Goal: Task Accomplishment & Management: Use online tool/utility

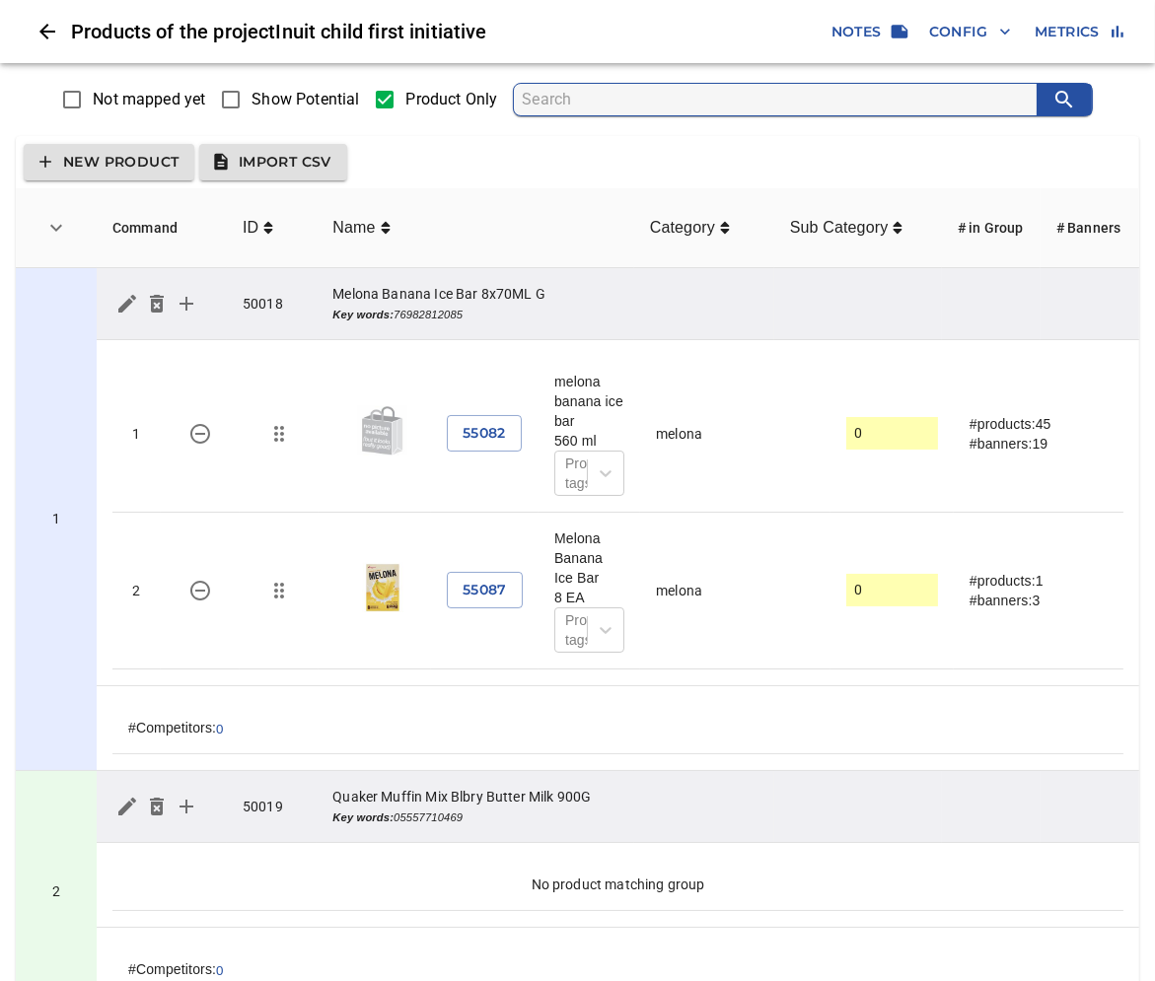
click at [248, 105] on input "Show Potential" at bounding box center [230, 99] width 41 height 41
checkbox input "true"
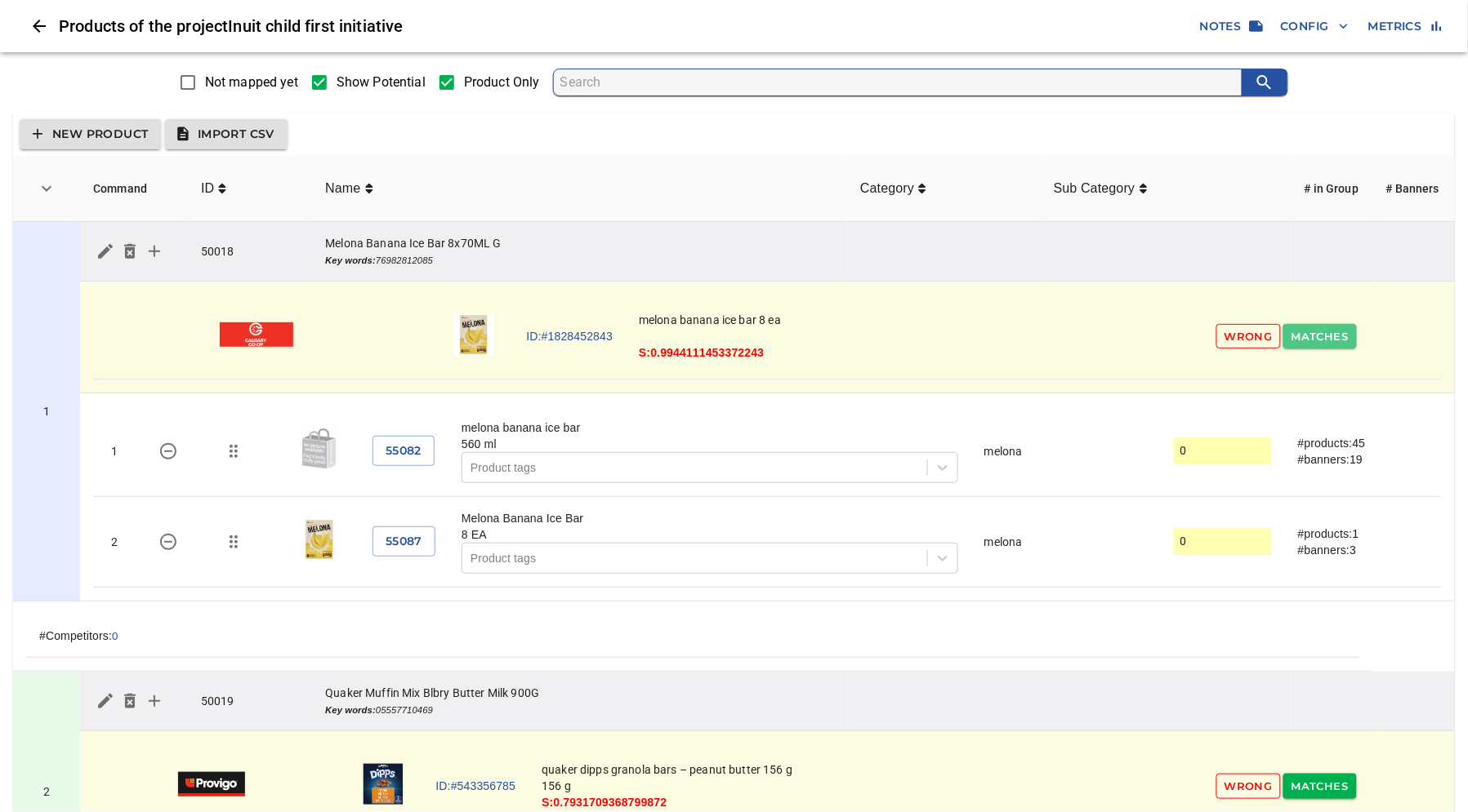
click at [969, 338] on span "Matches" at bounding box center [1319, 337] width 57 height 19
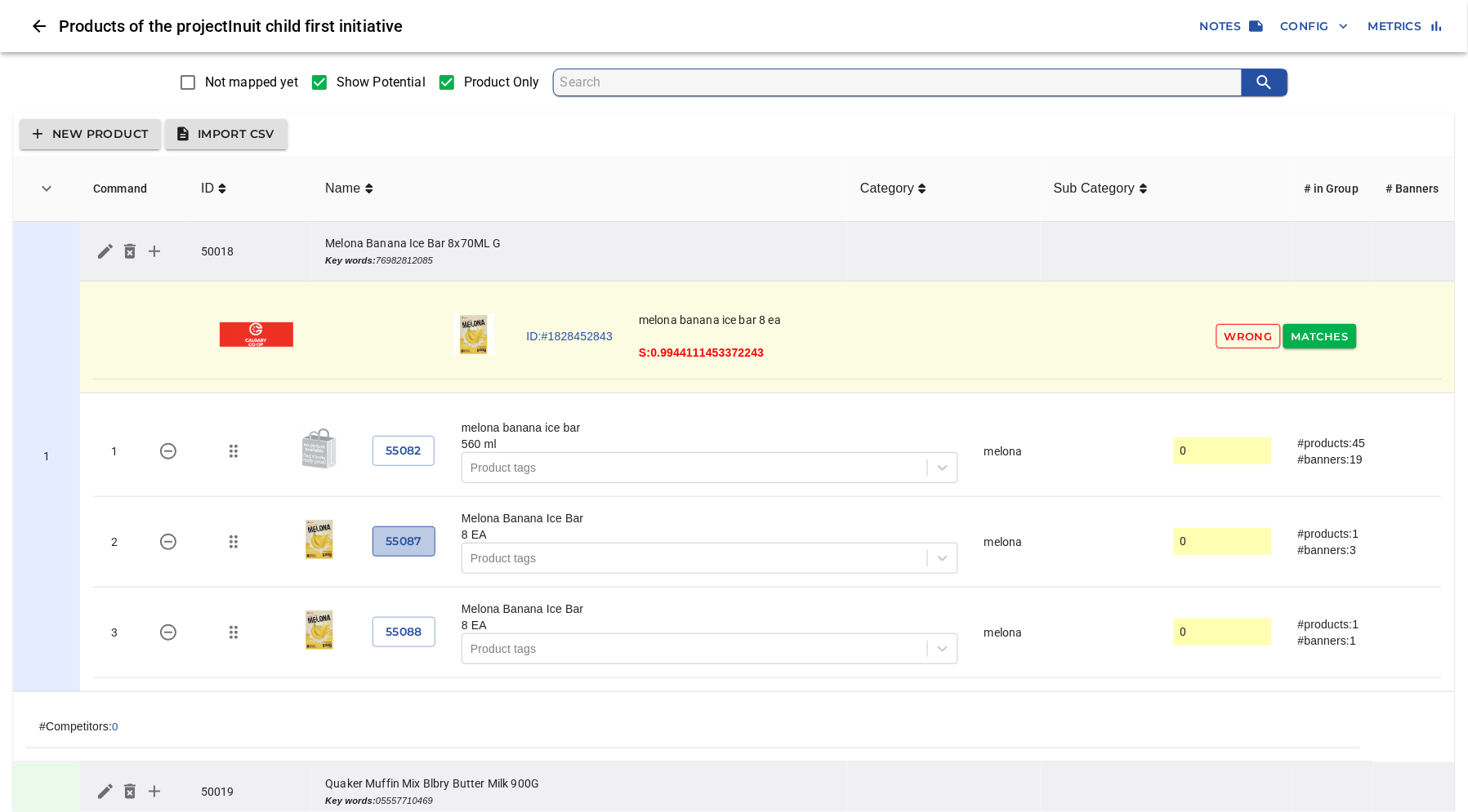
click at [418, 541] on span "55087" at bounding box center [404, 541] width 36 height 21
click at [390, 448] on span "55082" at bounding box center [403, 451] width 36 height 21
click at [598, 332] on link "ID:#1828452843" at bounding box center [570, 337] width 87 height 17
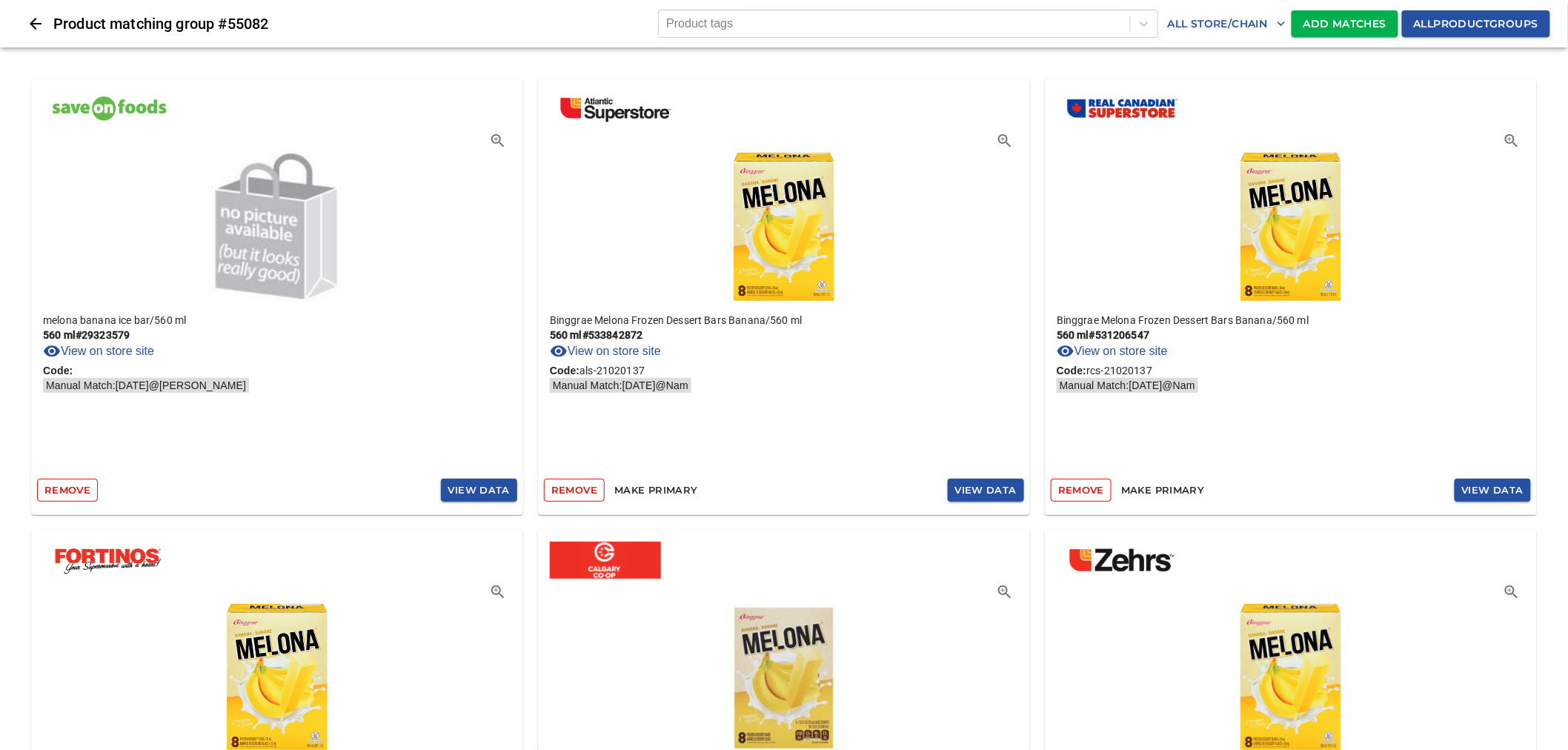
click at [1397, 106] on span at bounding box center [1291, 111] width 468 height 43
click at [1334, 21] on span "Add Matches" at bounding box center [1345, 24] width 83 height 19
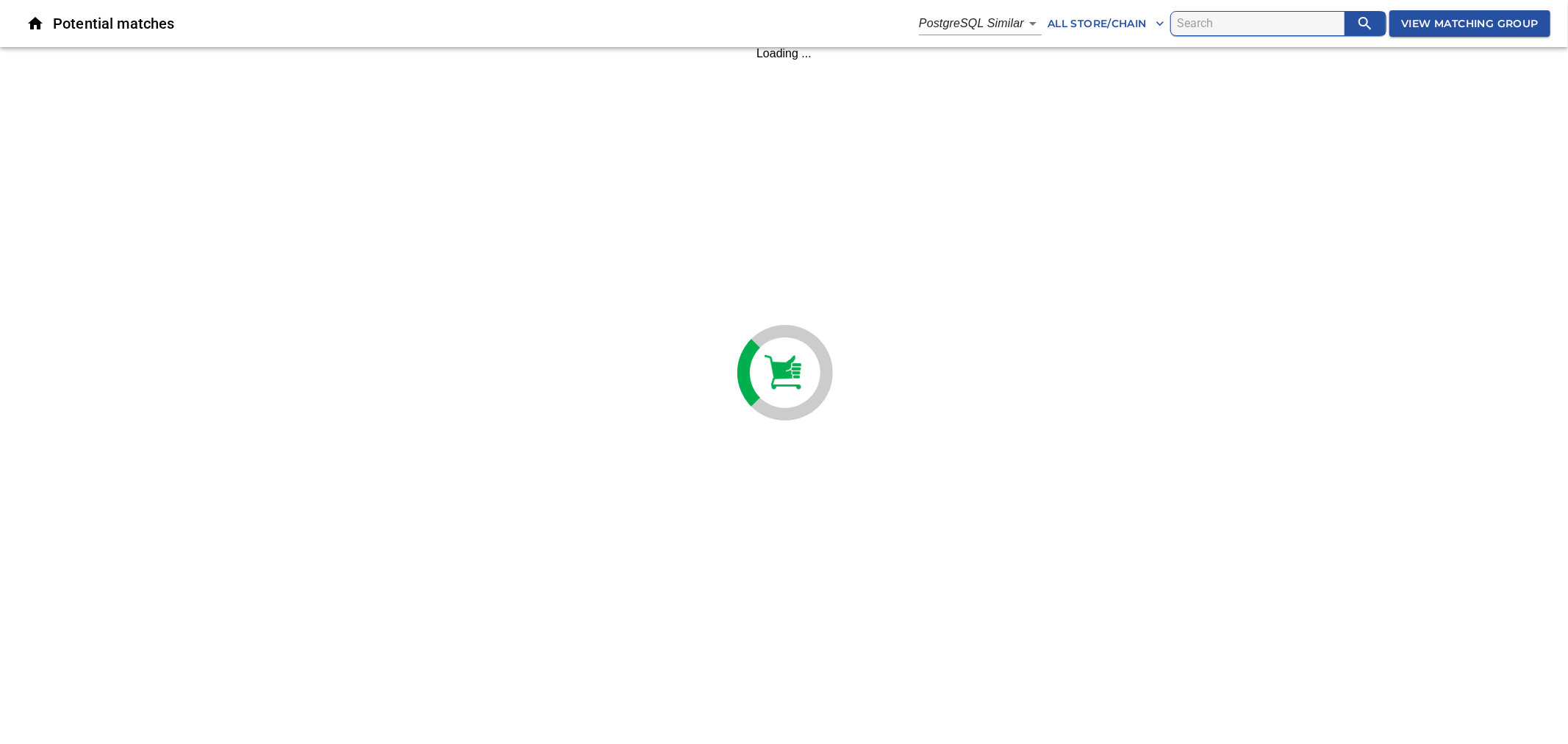
click at [1305, 26] on input "search" at bounding box center [1260, 24] width 168 height 24
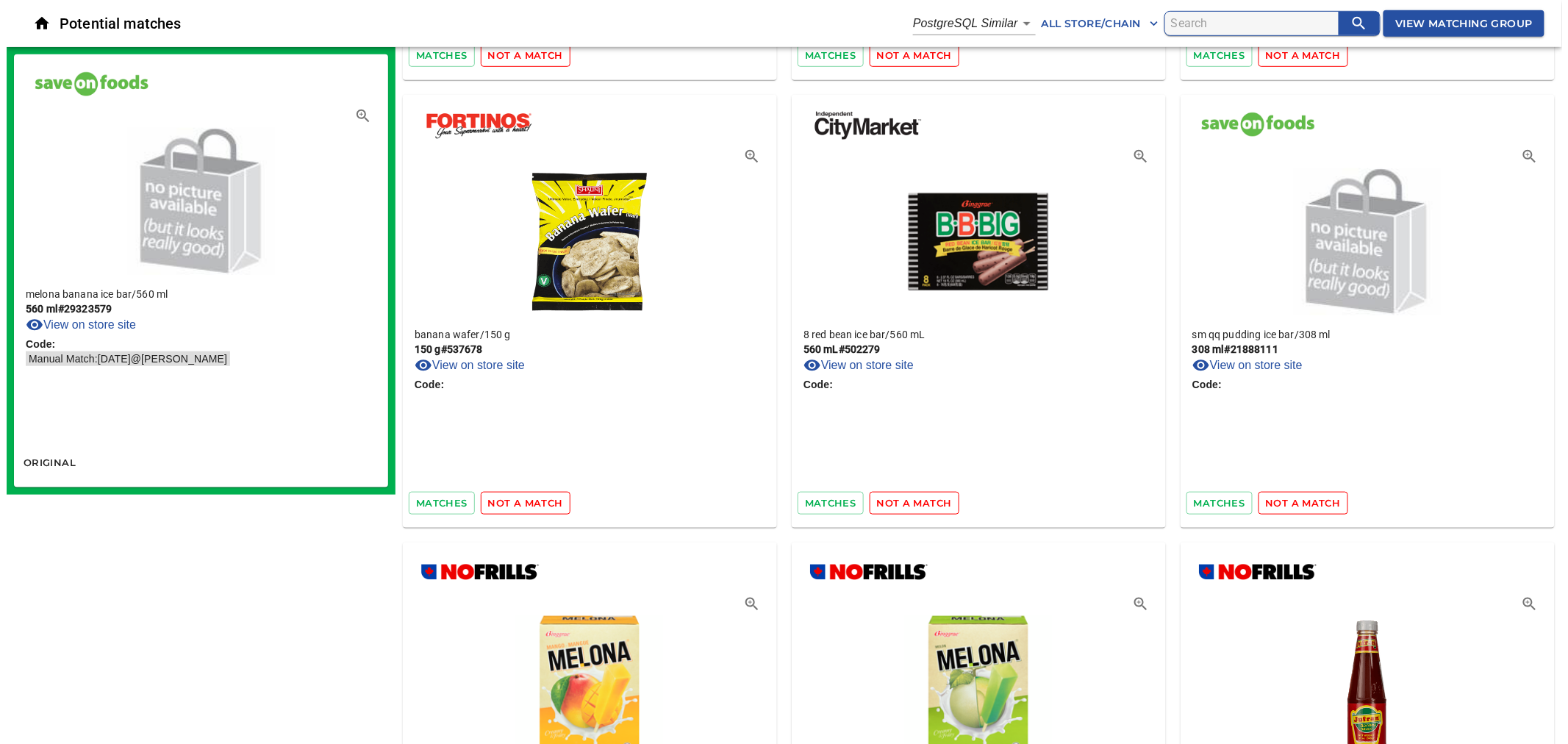
scroll to position [408, 0]
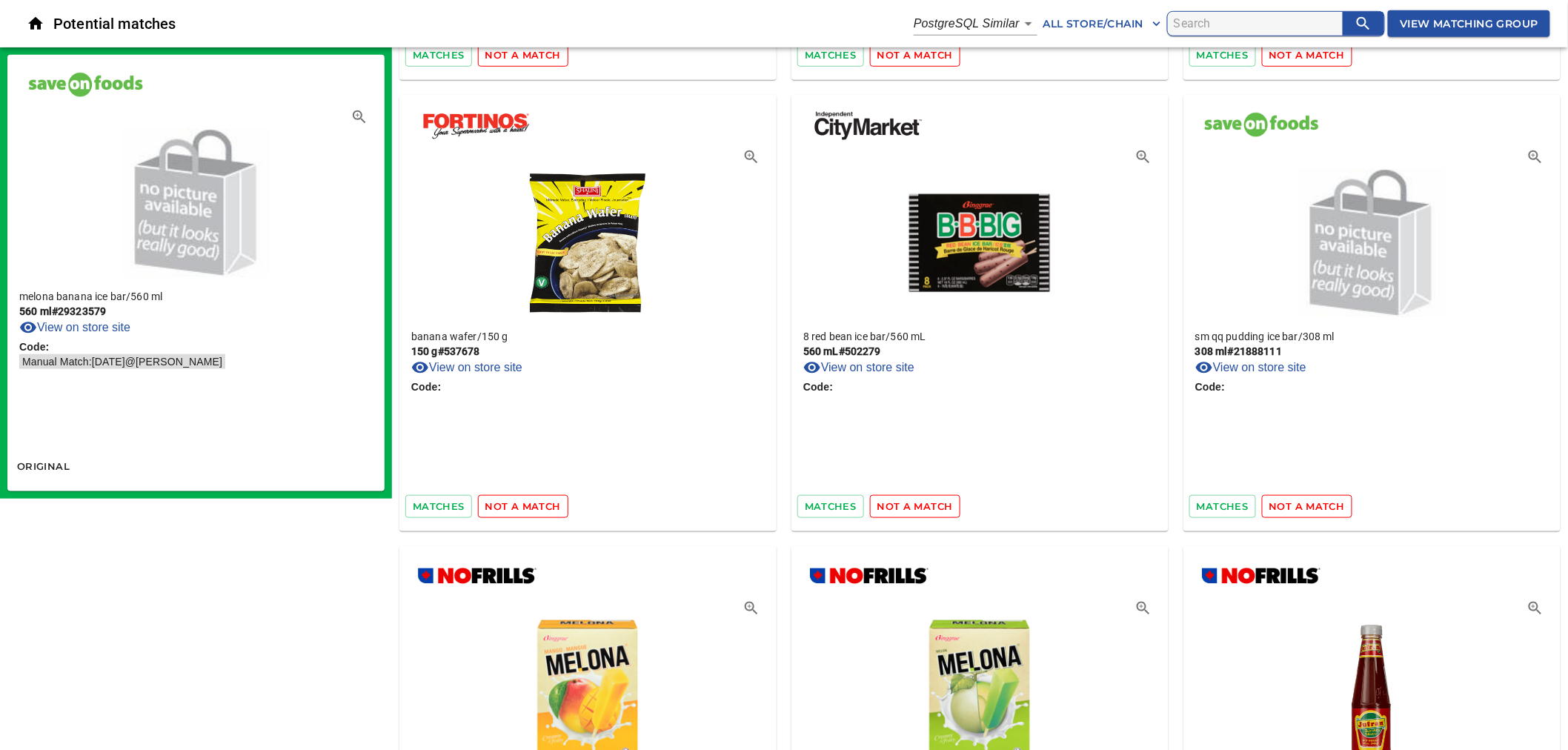
click at [1150, 27] on icon "button" at bounding box center [1157, 24] width 15 height 15
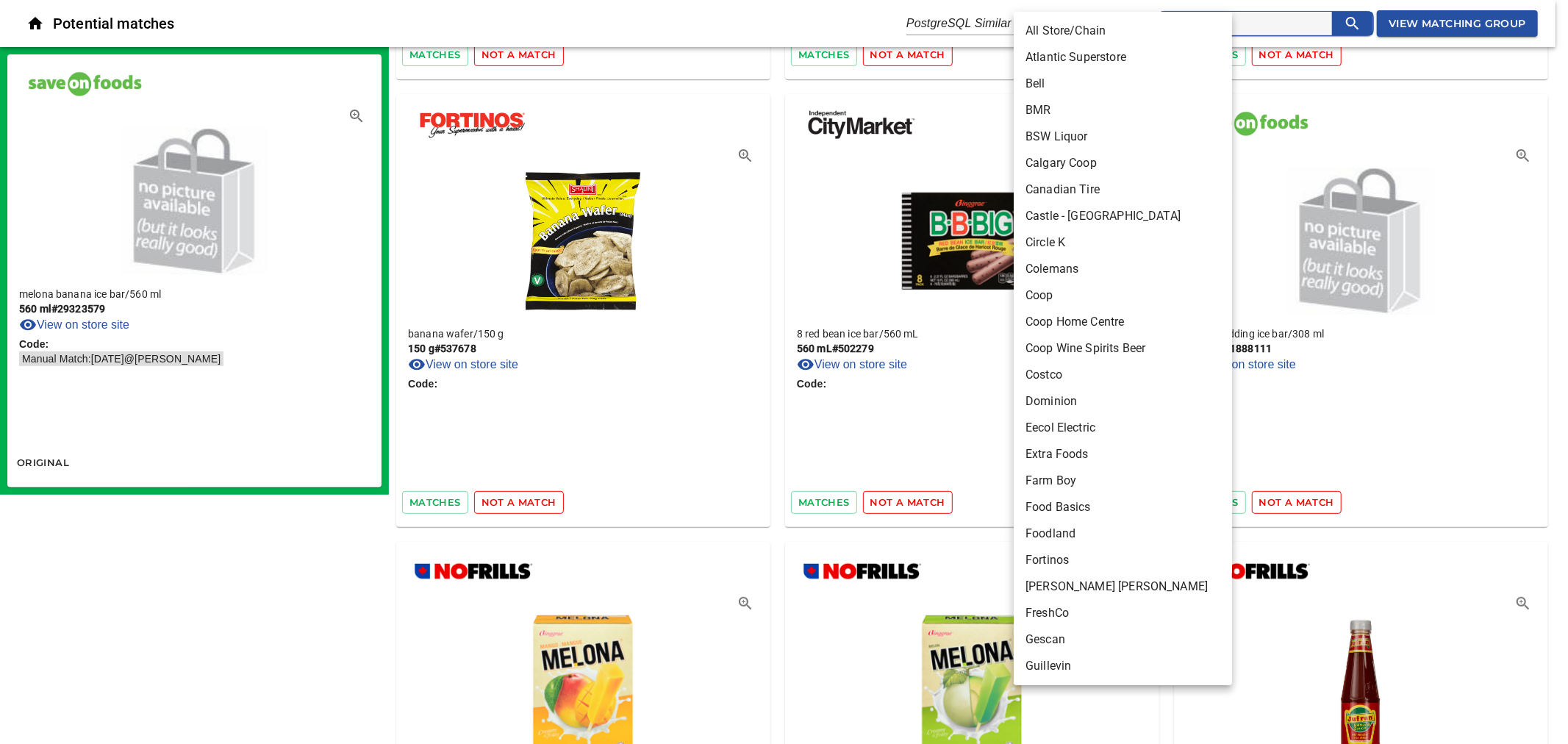
click at [1079, 163] on li "Calgary Coop" at bounding box center [1129, 163] width 231 height 27
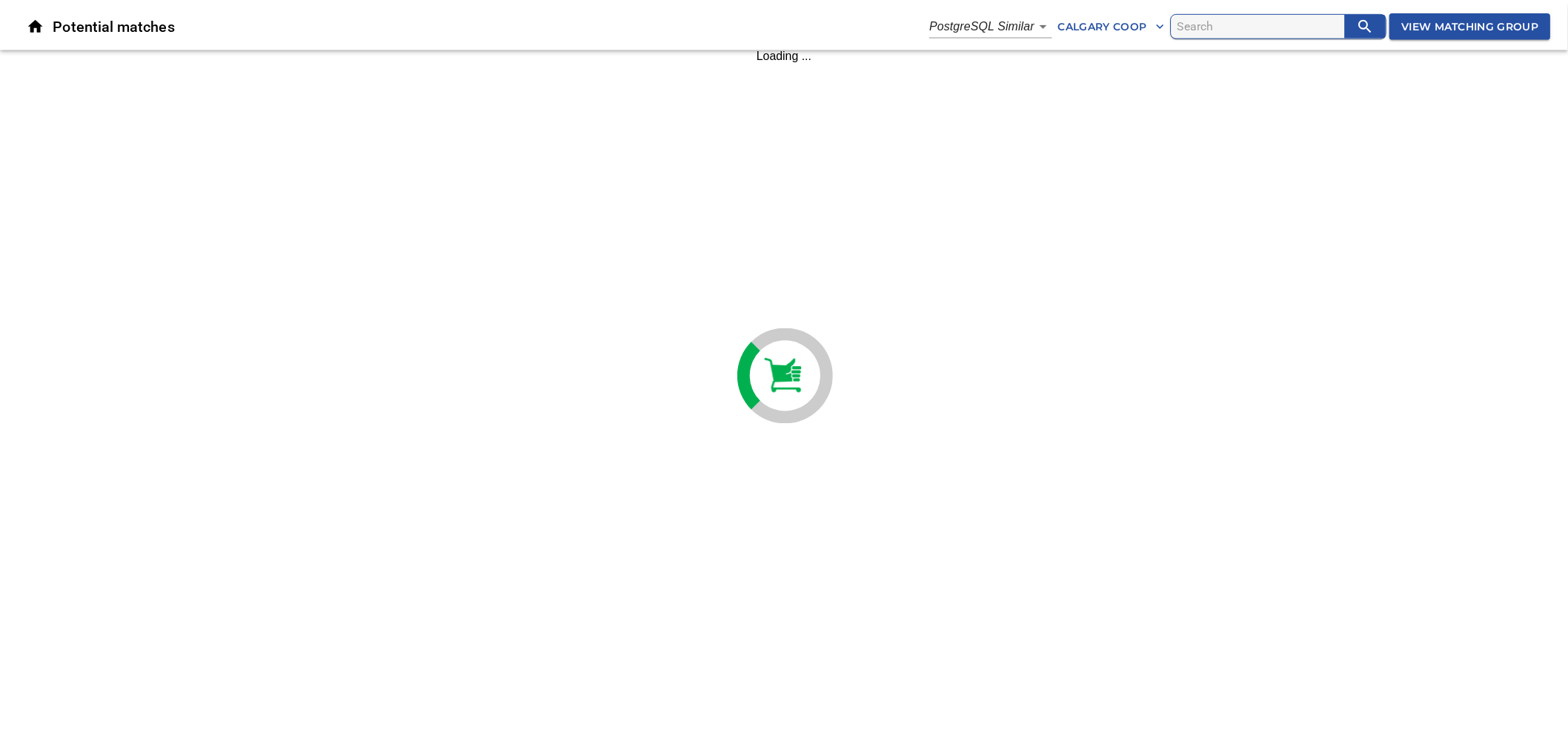
scroll to position [0, 0]
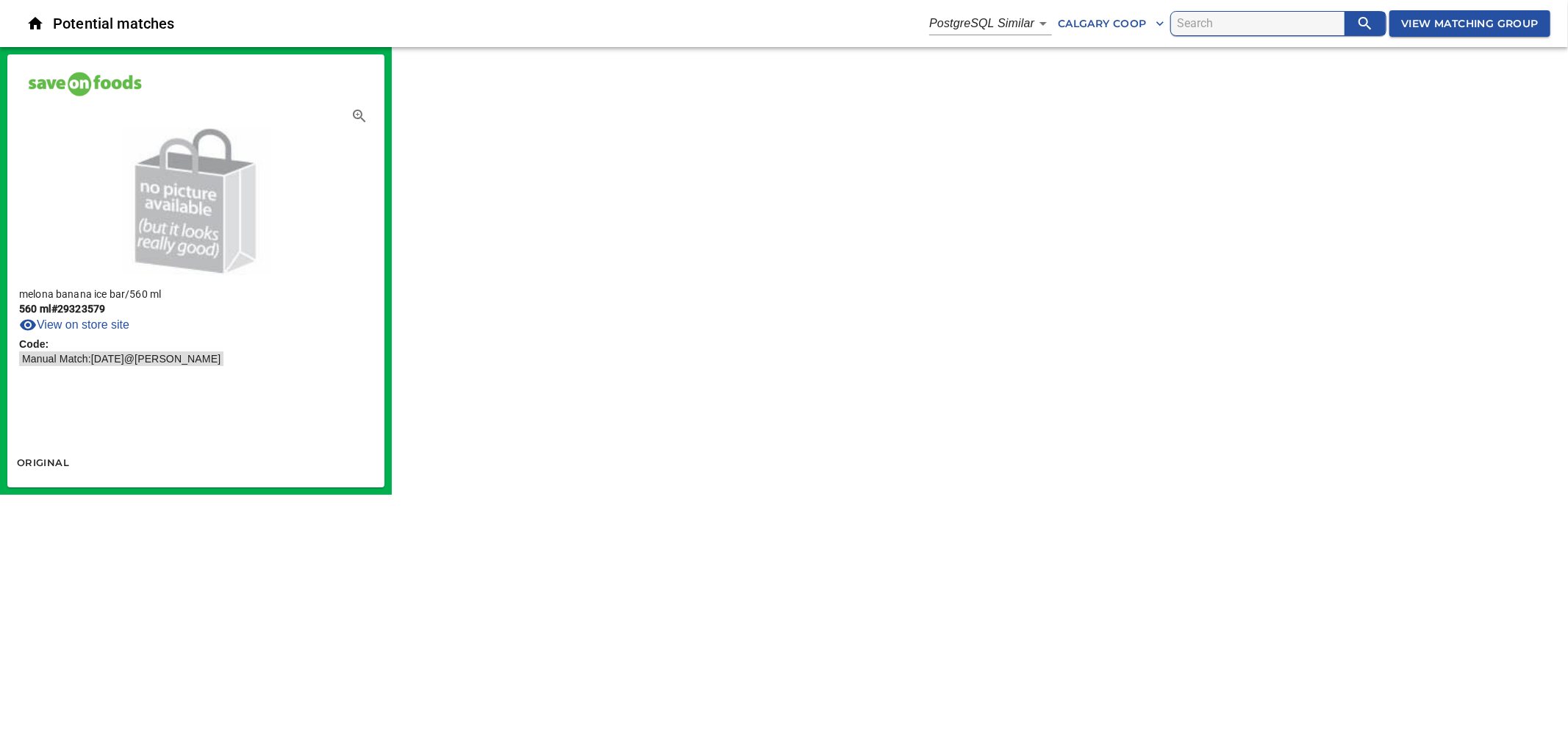
click at [1037, 28] on body "tspan { white-space: pre; } Potential matches PostgreSQL Similar 2 Calgary Coop…" at bounding box center [784, 248] width 1568 height 495
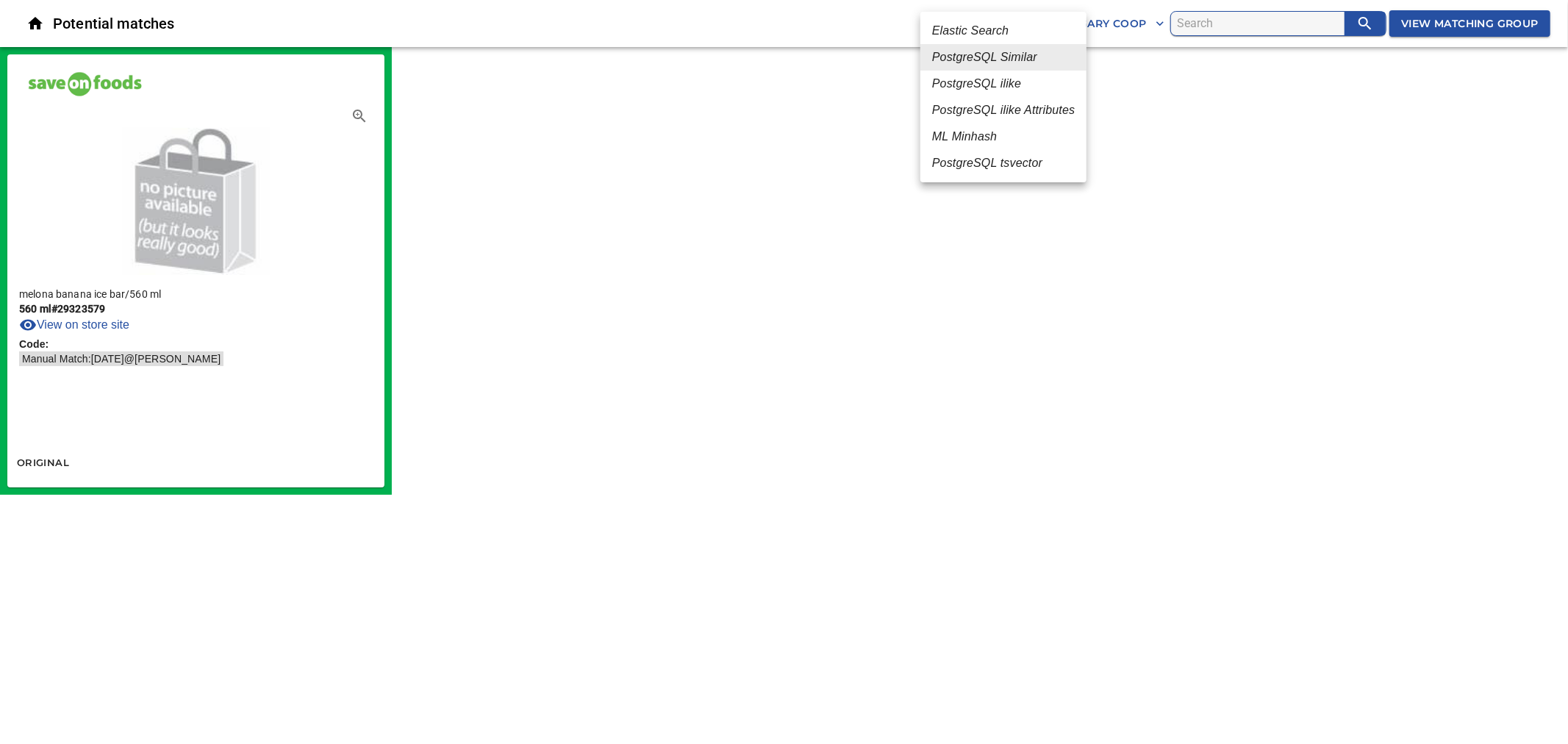
click at [1005, 82] on em "PostgreSQL ilike" at bounding box center [976, 84] width 89 height 18
click at [1024, 27] on body "tspan { white-space: pre; } Potential matches PostgreSQL ilike 4 Calgary Coop V…" at bounding box center [784, 248] width 1568 height 495
click at [1013, 162] on em "PostgreSQL tsvector" at bounding box center [1001, 163] width 110 height 18
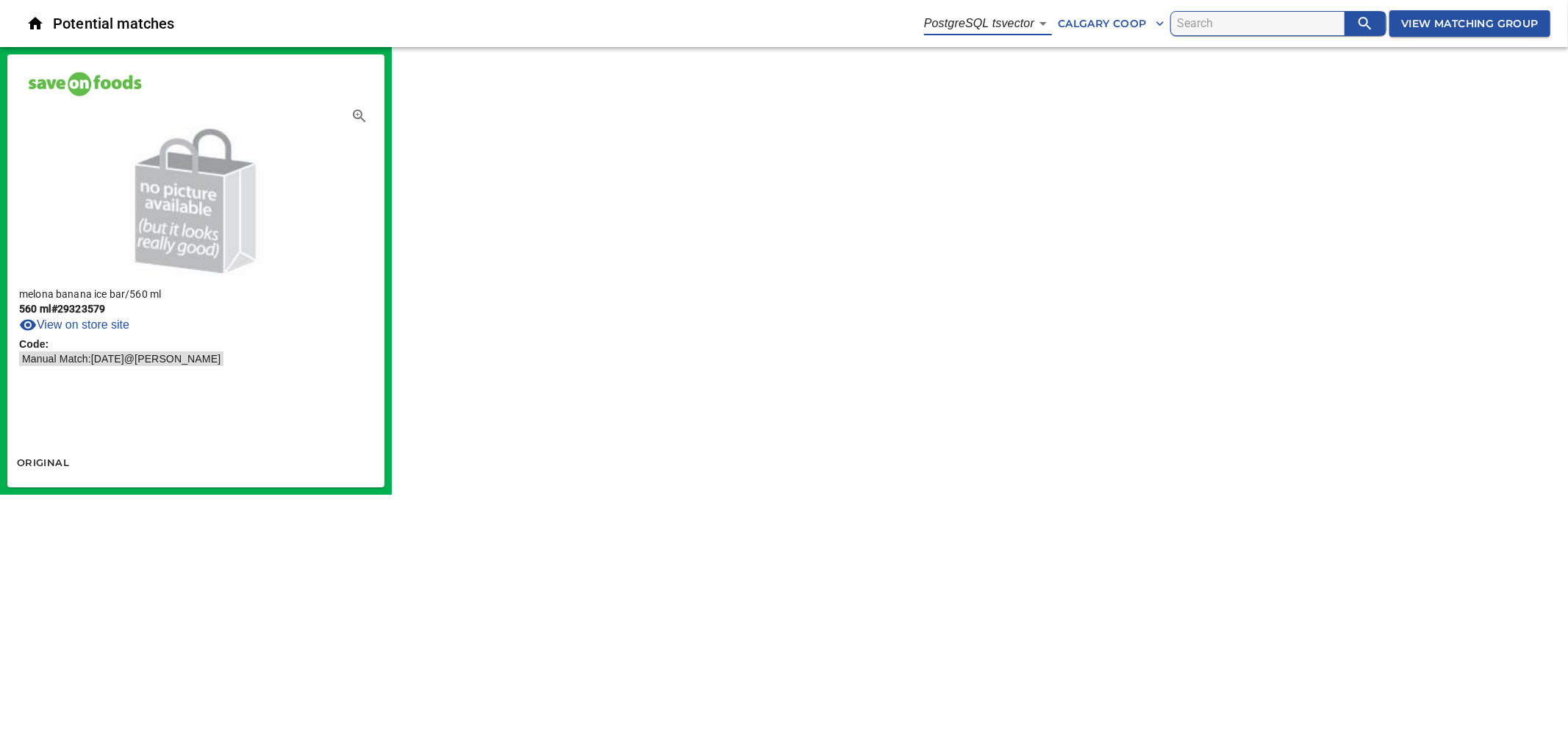
click at [1025, 24] on body "tspan { white-space: pre; } Potential matches PostgreSQL tsvector 6 Calgary Coo…" at bounding box center [784, 248] width 1568 height 495
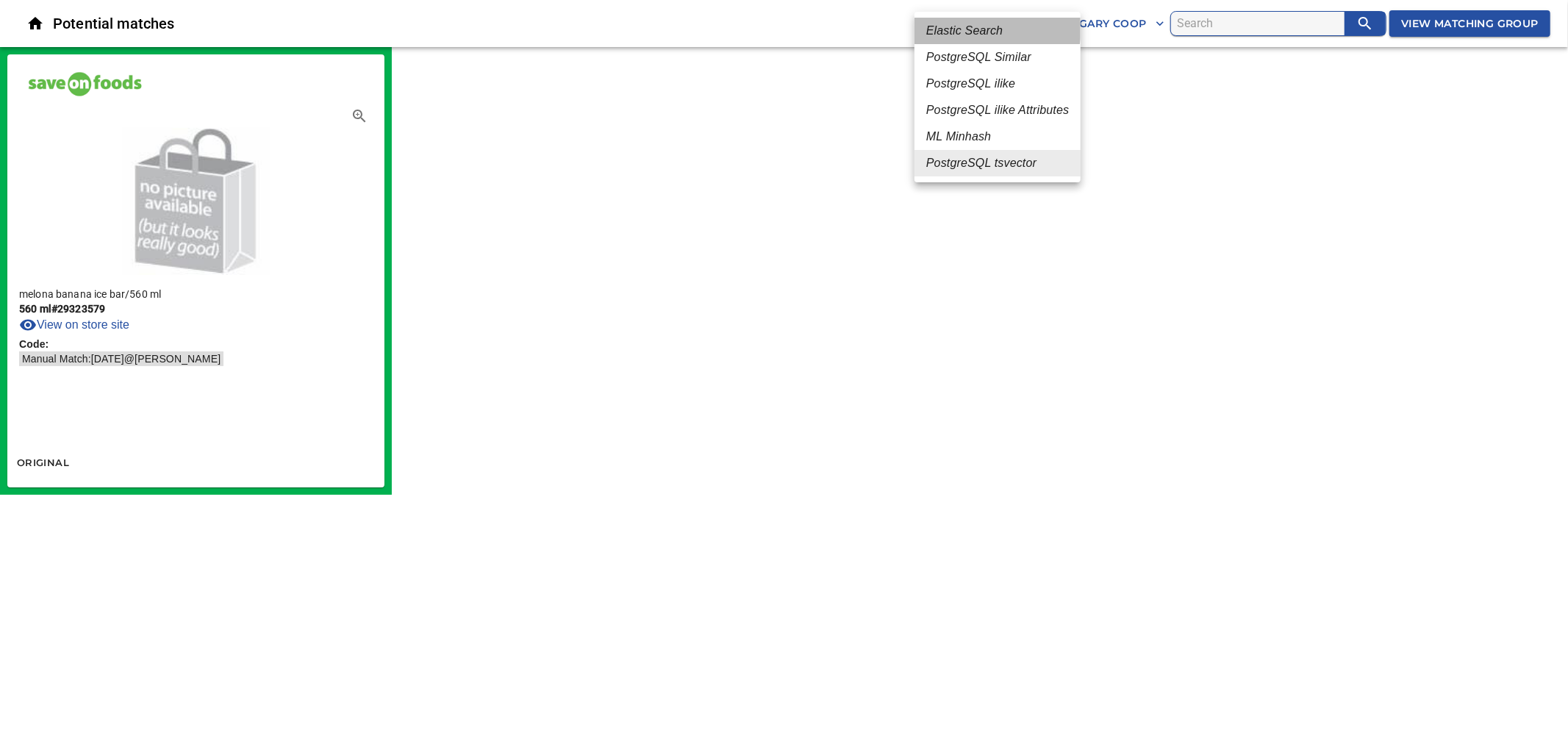
click at [987, 28] on em "Elastic Search" at bounding box center [964, 31] width 77 height 18
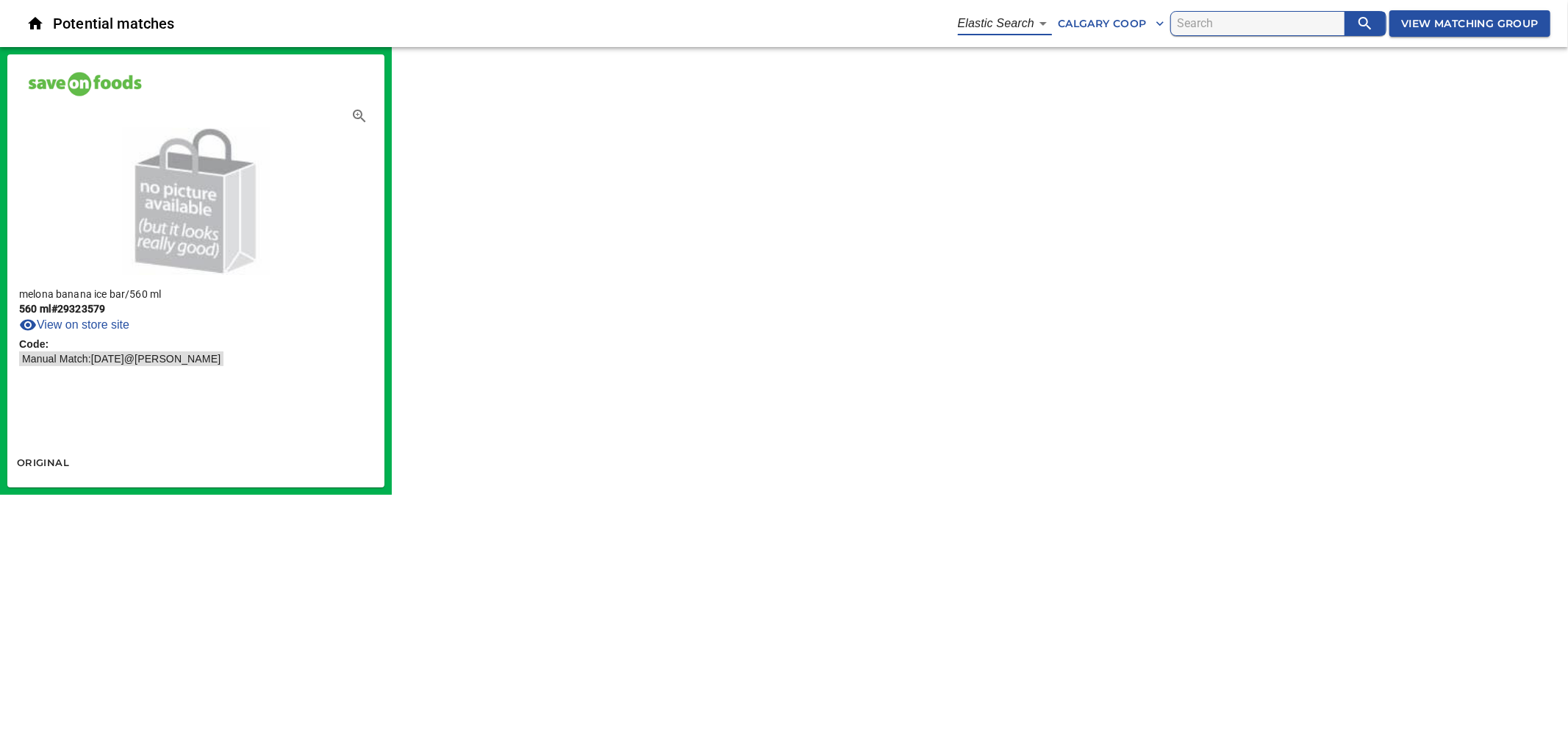
click at [1015, 17] on body "tspan { white-space: pre; } Potential matches Elastic Search 1 Calgary Coop Vie…" at bounding box center [784, 248] width 1568 height 495
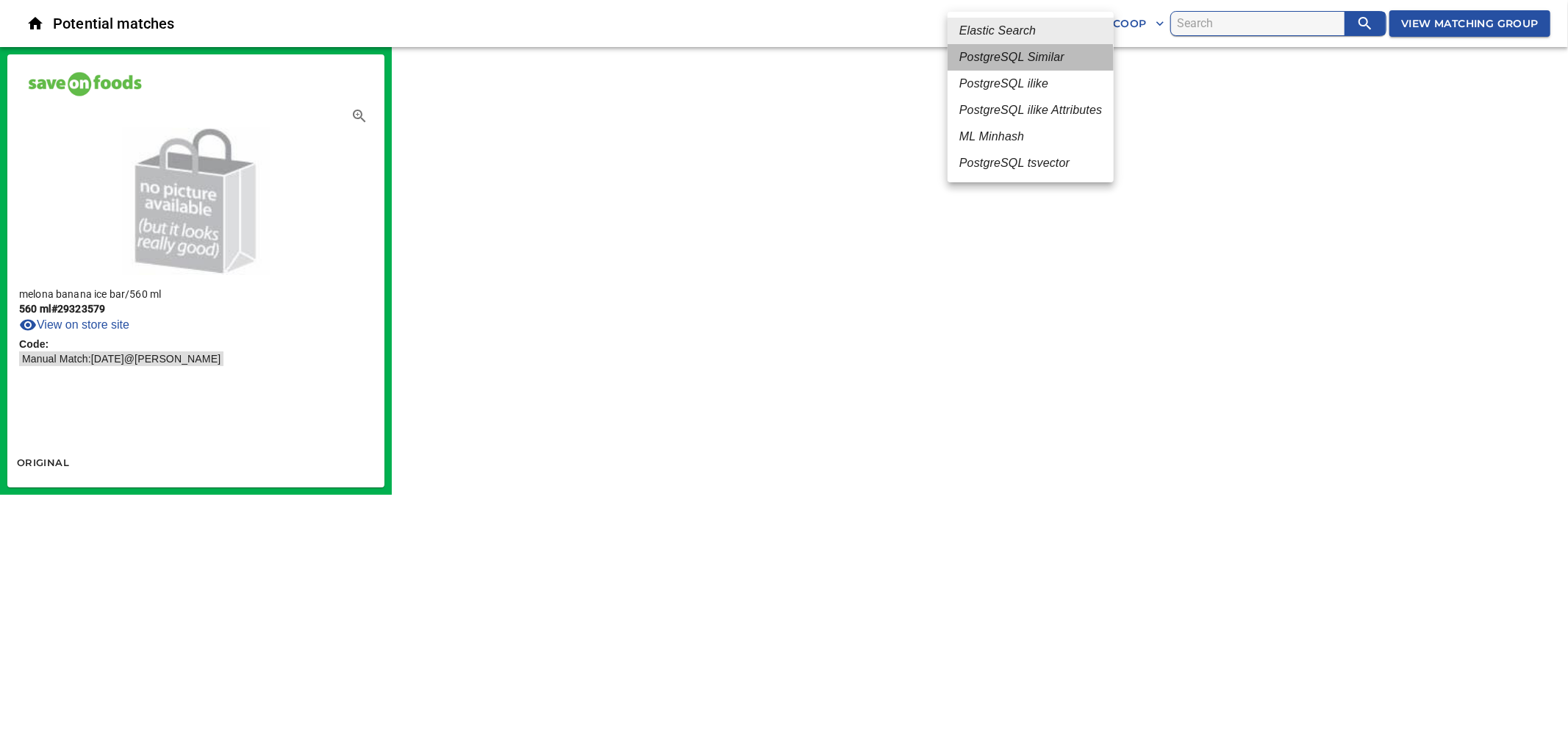
click at [1014, 61] on em "PostgreSQL Similar" at bounding box center [1011, 57] width 105 height 18
type input "2"
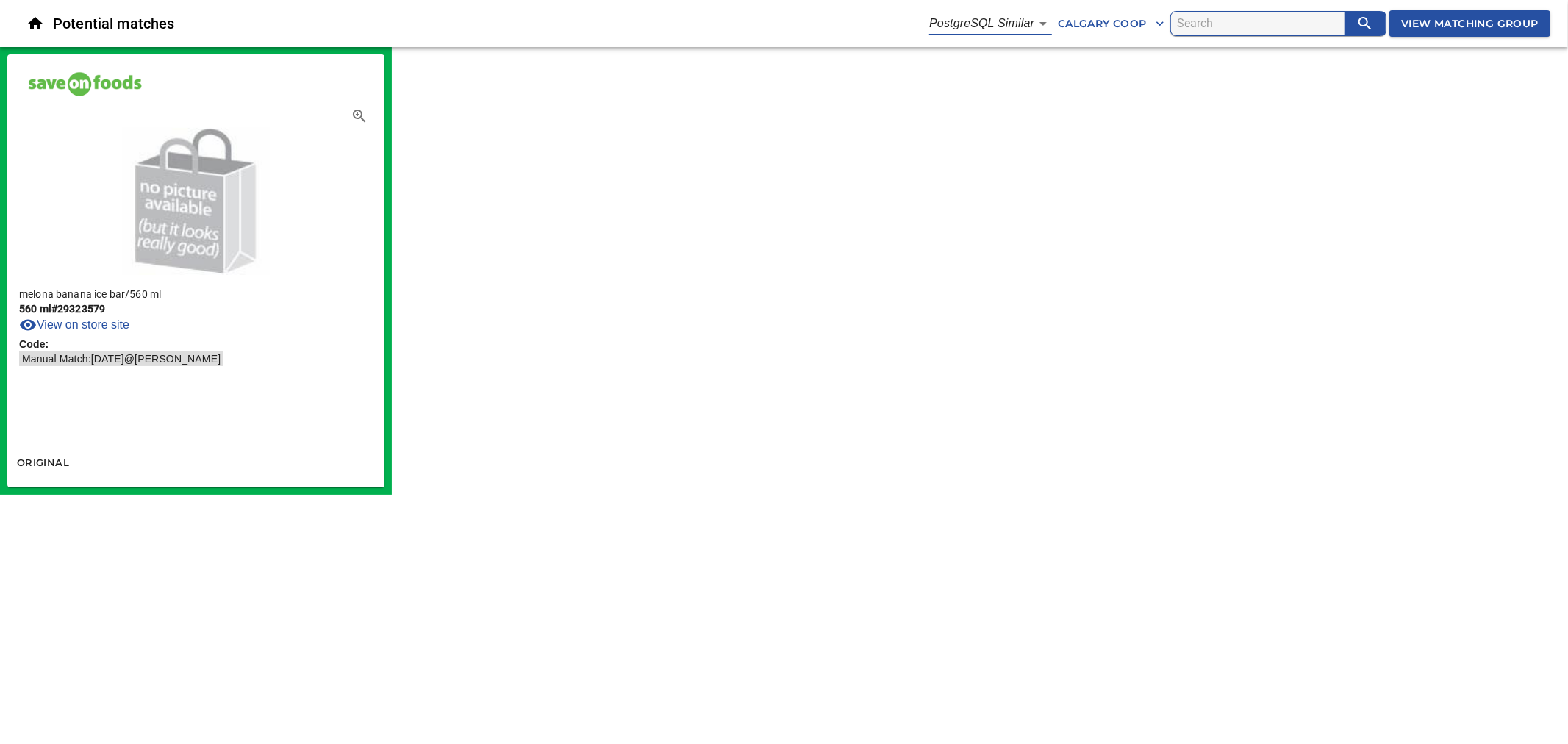
click at [1180, 17] on input "search" at bounding box center [1260, 24] width 168 height 24
paste input "Melona Banana Ice Bar"
type input "Melona Banana Ice Bar"
click at [1153, 29] on icon "button" at bounding box center [1160, 24] width 15 height 15
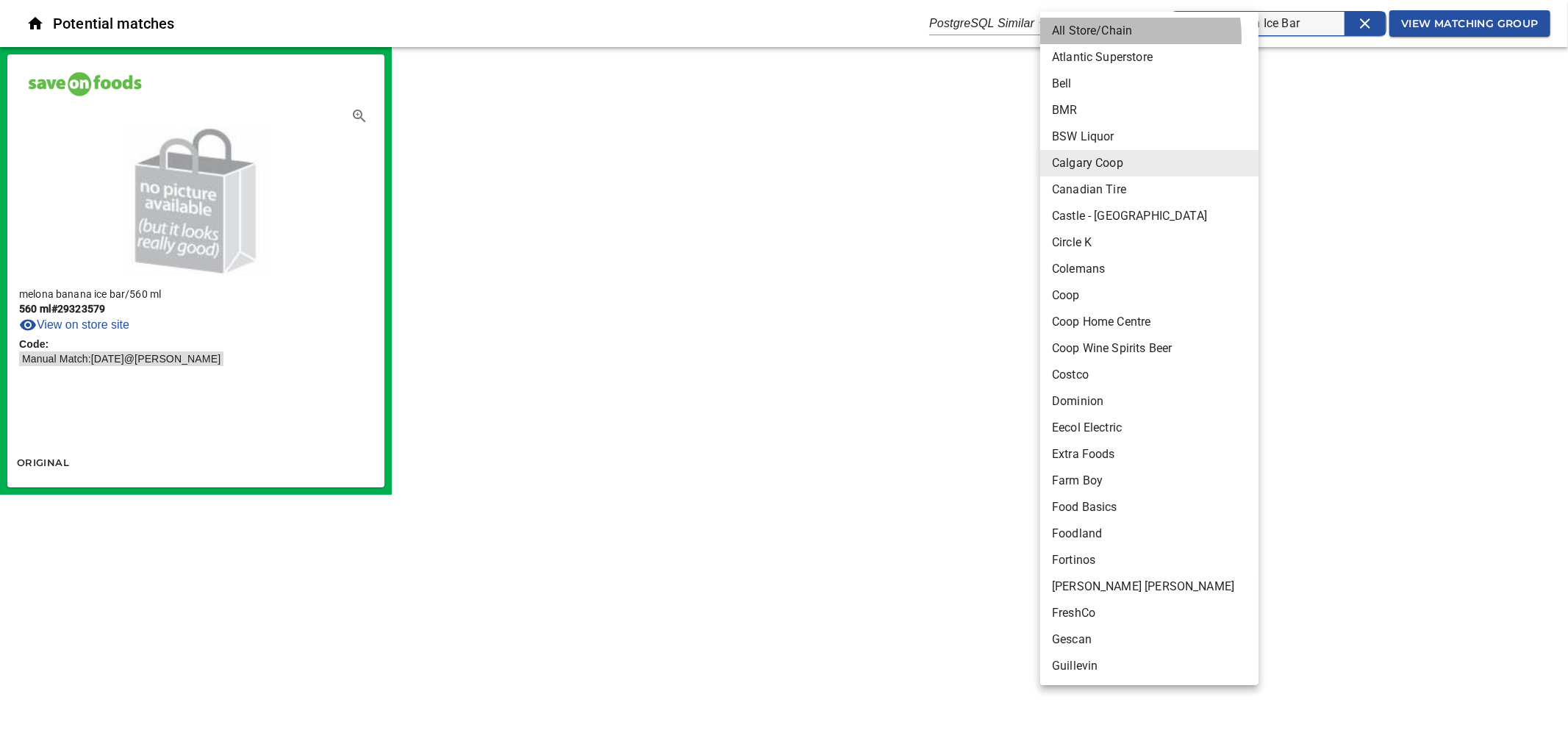
click at [1107, 37] on li "All Store/Chain" at bounding box center [1156, 31] width 231 height 27
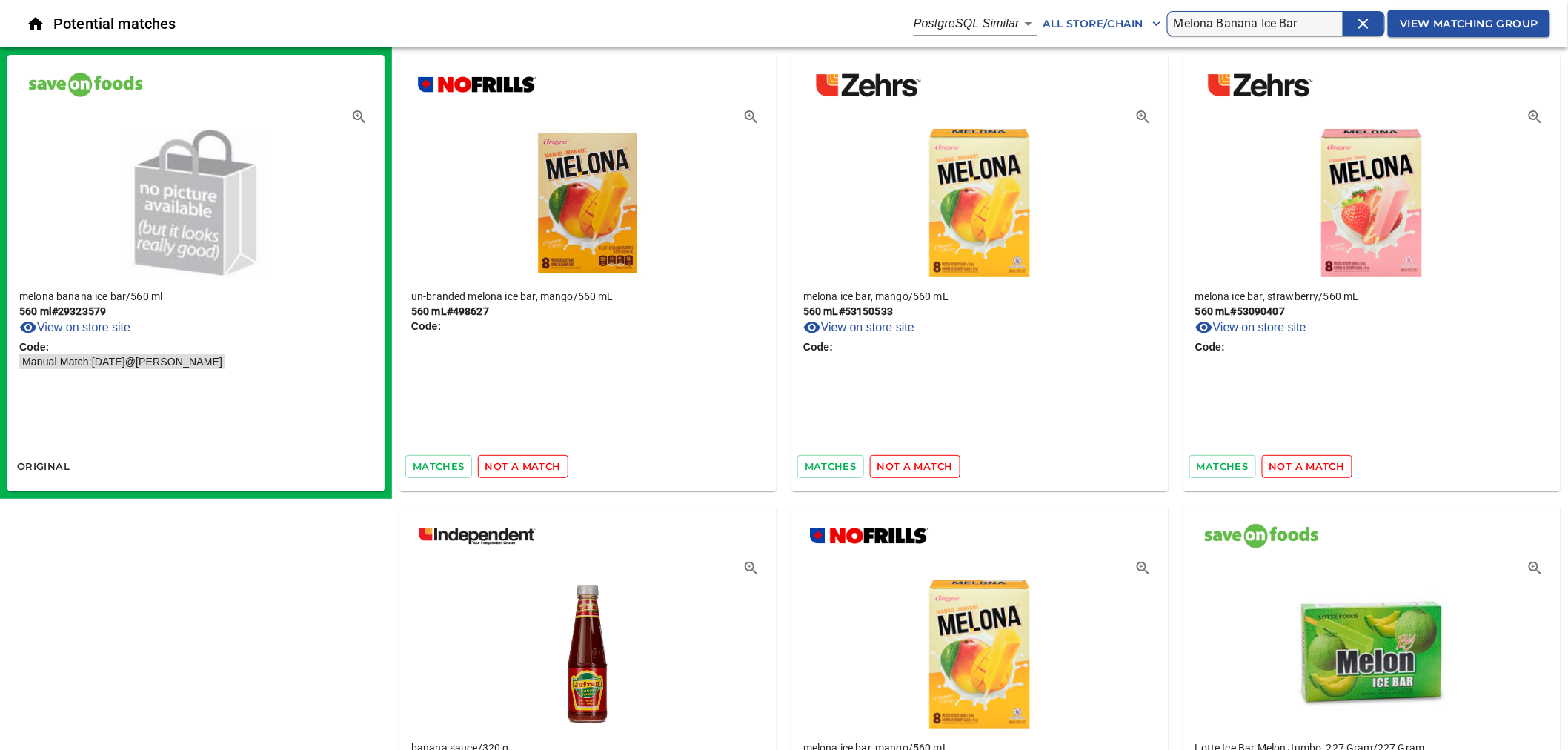
click at [1451, 27] on span "View Matching Group" at bounding box center [1469, 24] width 138 height 19
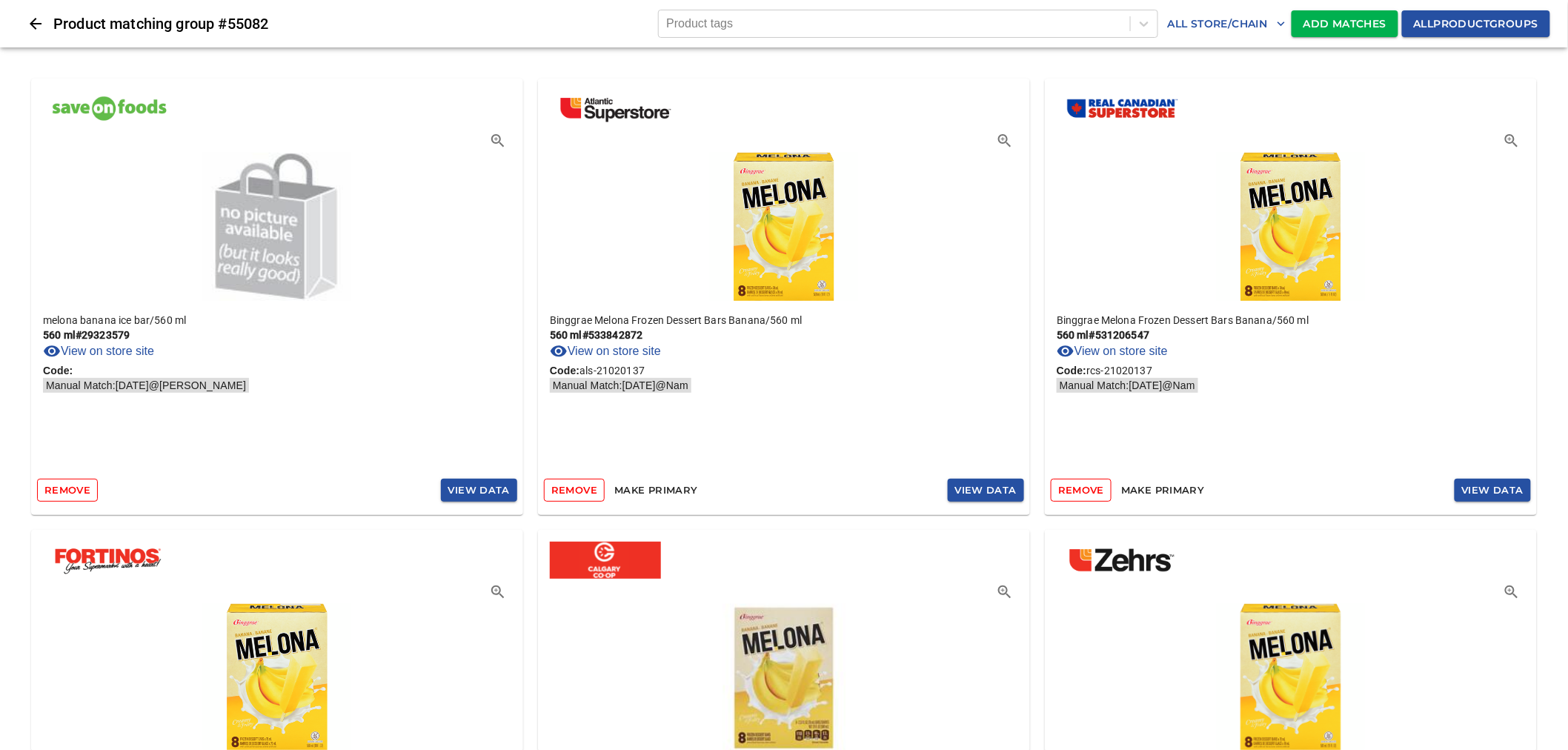
click at [1440, 26] on span "All product groups" at bounding box center [1476, 24] width 125 height 19
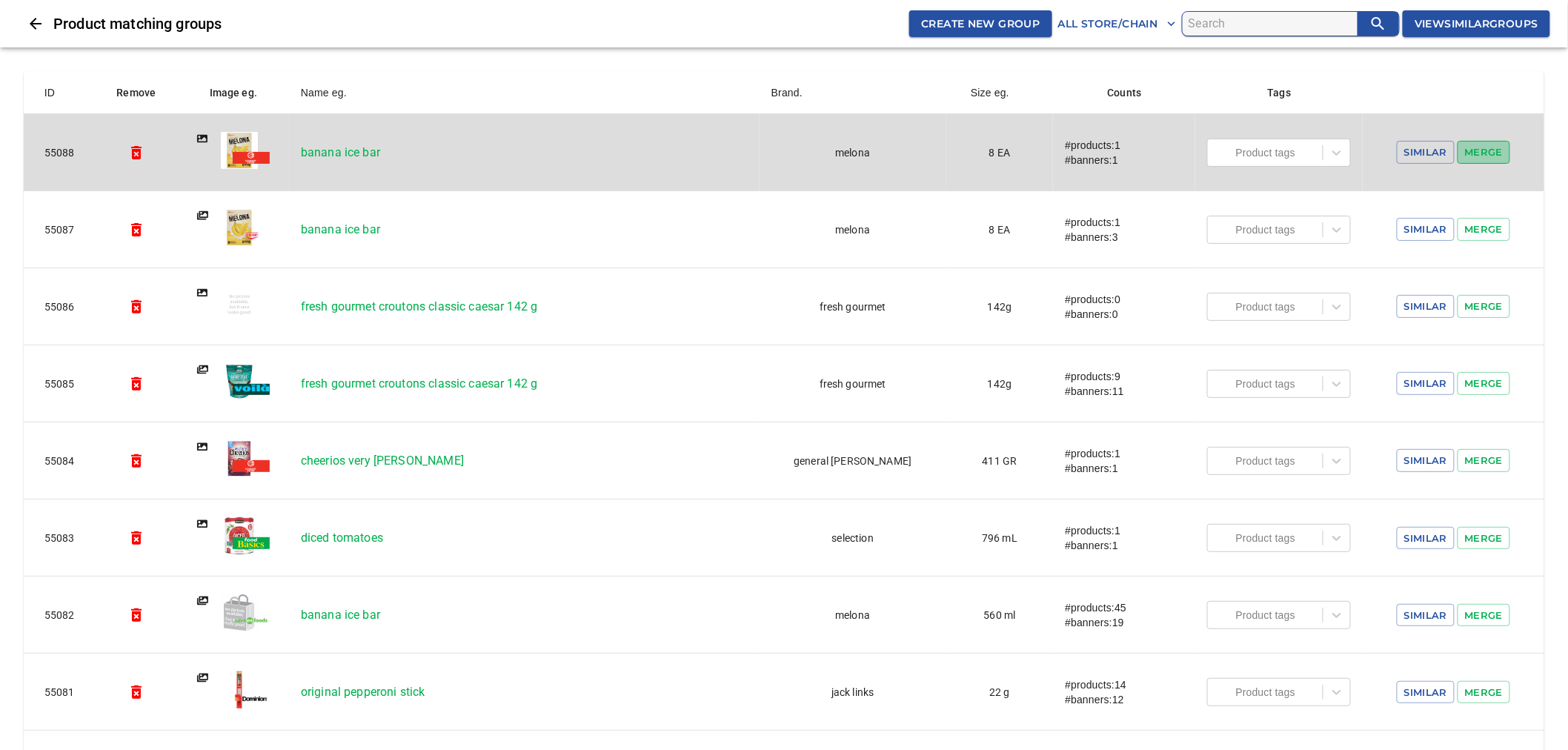
click at [1488, 150] on span "Merge" at bounding box center [1484, 152] width 38 height 17
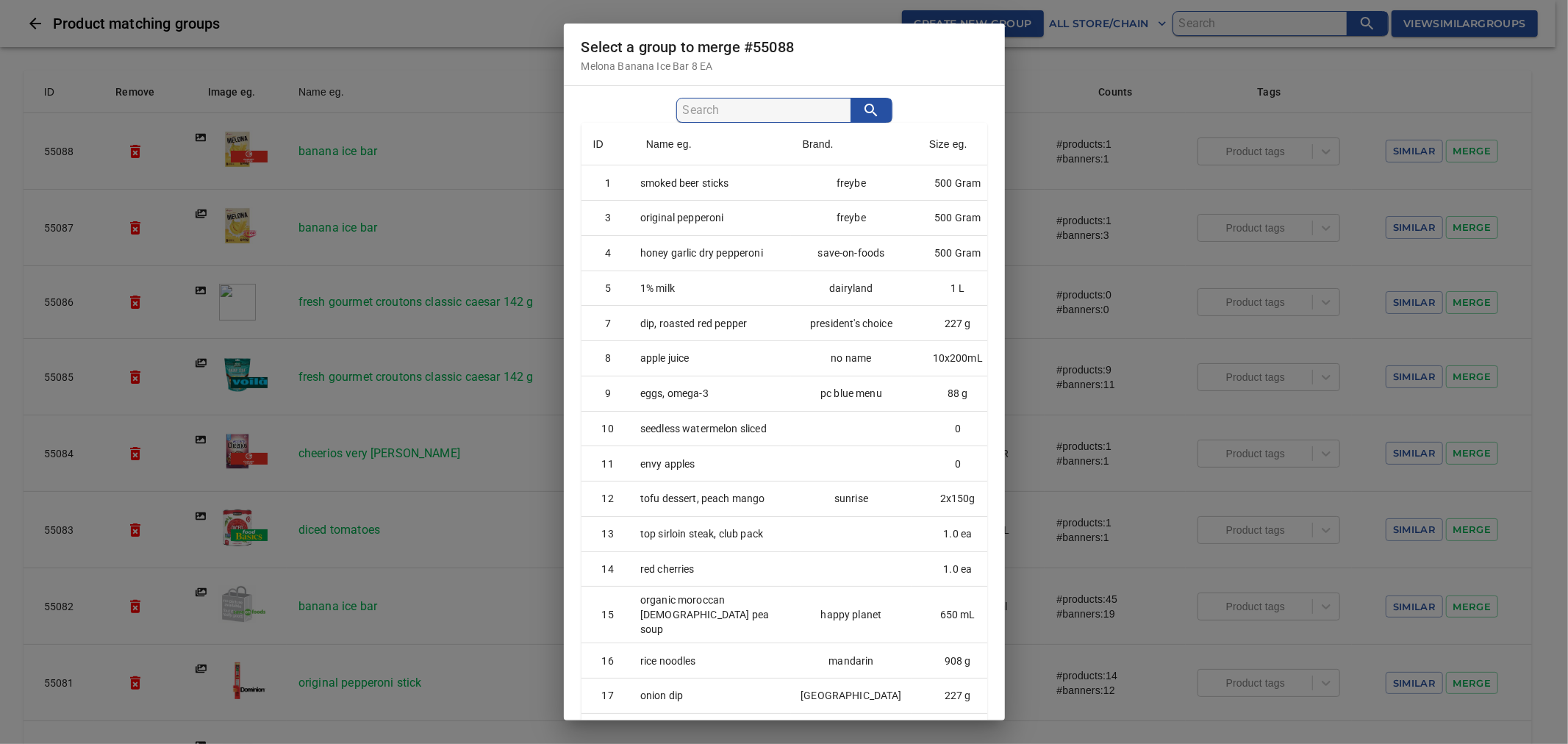
click at [797, 114] on input "search" at bounding box center [766, 110] width 168 height 24
paste input "1828452843"
type input "1828452843"
click at [625, 45] on div "Select a group to merge # 55088 Melona Banana Ice Bar 8 EA 1828452843 ID Name e…" at bounding box center [784, 372] width 1568 height 744
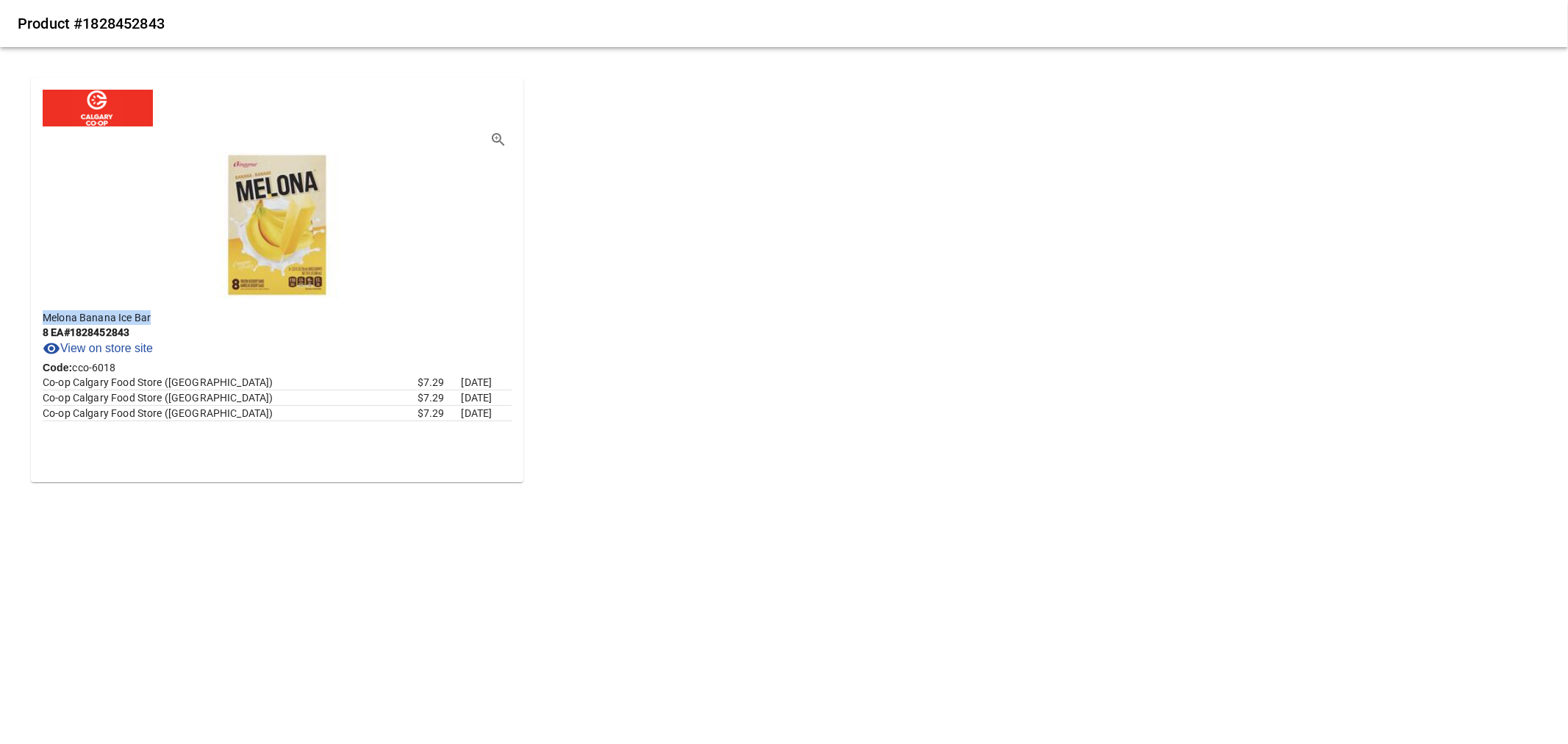
drag, startPoint x: 159, startPoint y: 315, endPoint x: 45, endPoint y: 316, distance: 114.0
click at [45, 316] on p "Melona Banana Ice Bar" at bounding box center [276, 318] width 469 height 15
copy p "Melona Banana Ice Bar"
drag, startPoint x: 131, startPoint y: 329, endPoint x: 75, endPoint y: 331, distance: 56.0
click at [75, 331] on p "8 EA # 1828452843" at bounding box center [276, 332] width 469 height 15
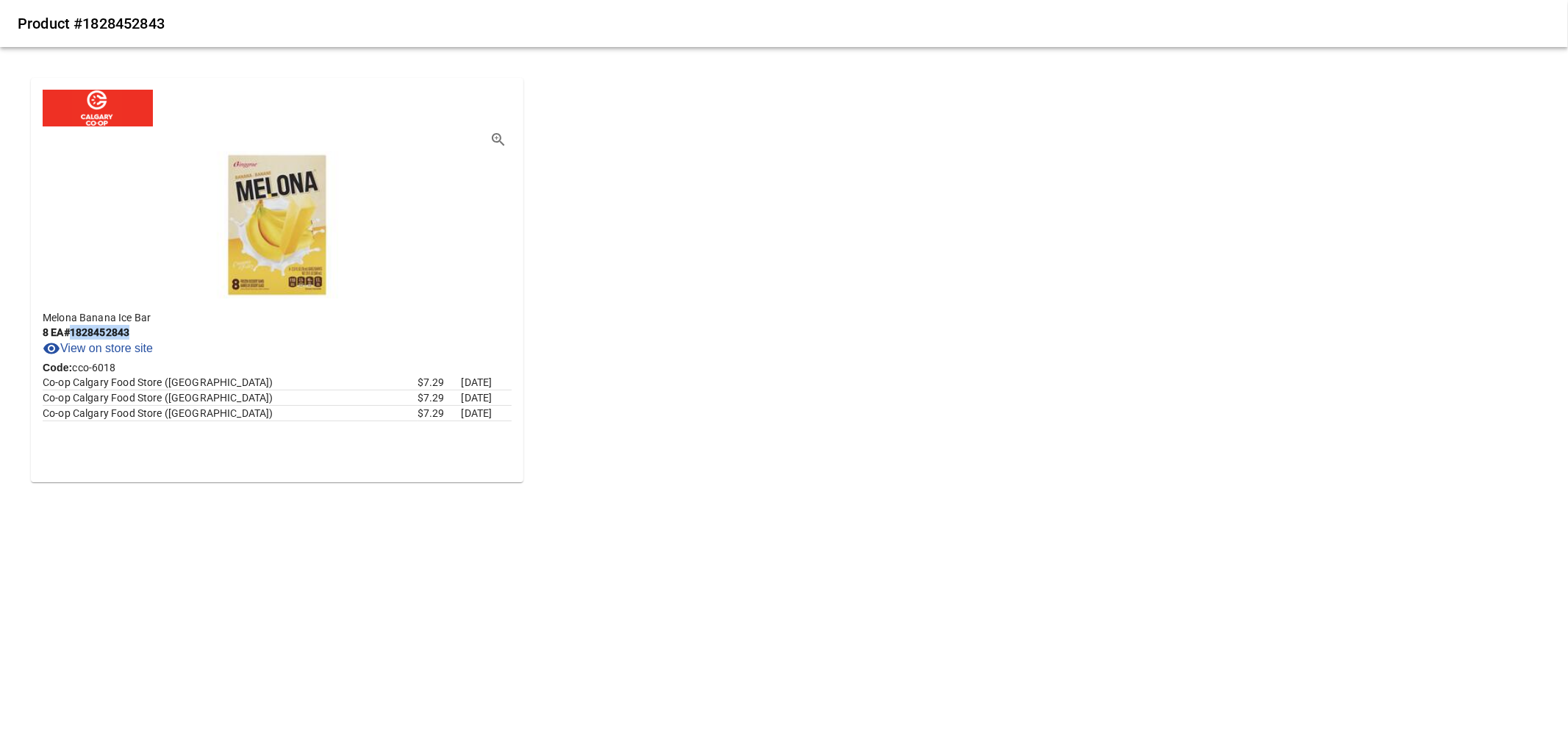
copy p "1828452843"
